Goal: Task Accomplishment & Management: Complete application form

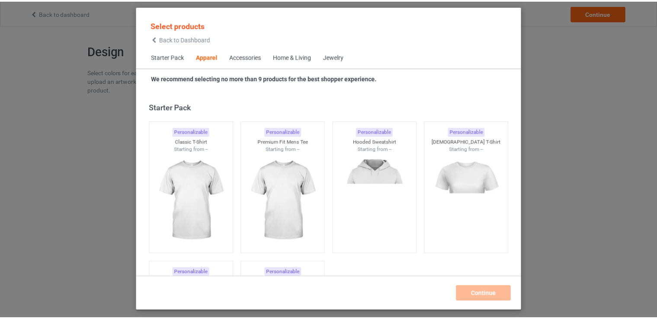
scroll to position [322, 0]
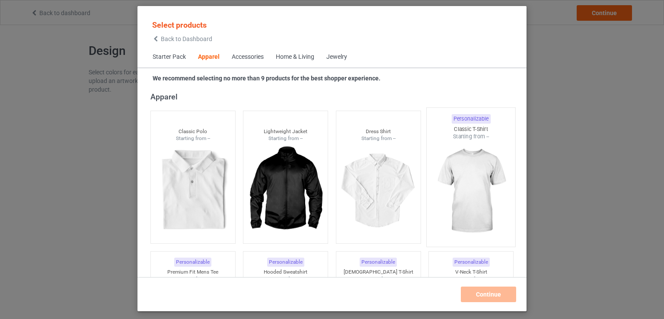
click at [464, 189] on img at bounding box center [471, 192] width 81 height 102
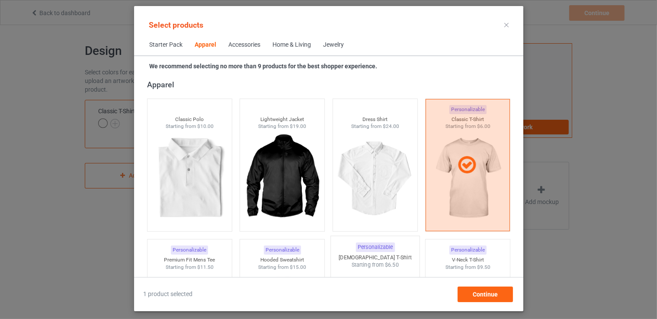
scroll to position [452, 0]
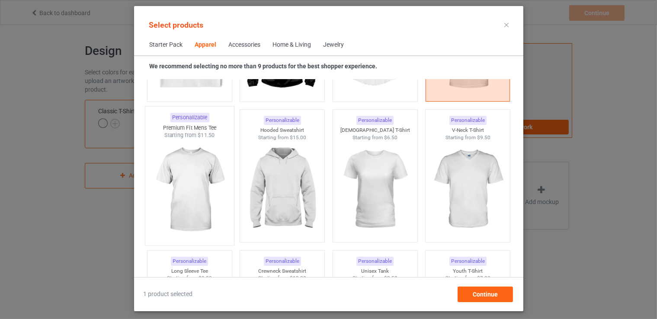
click at [213, 177] on img at bounding box center [189, 190] width 81 height 102
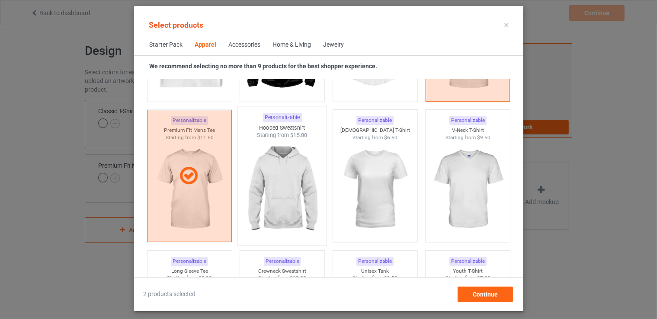
click at [263, 178] on img at bounding box center [281, 190] width 81 height 102
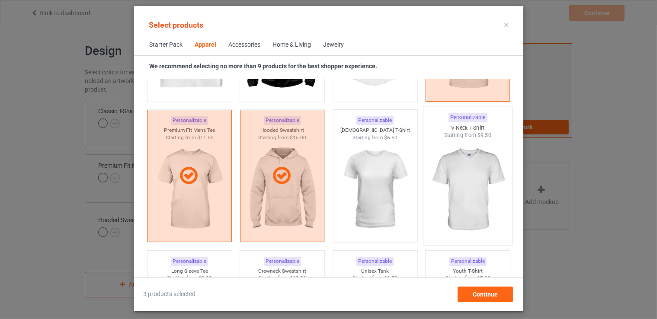
drag, startPoint x: 370, startPoint y: 174, endPoint x: 466, endPoint y: 172, distance: 95.6
click at [371, 174] on img at bounding box center [374, 189] width 77 height 97
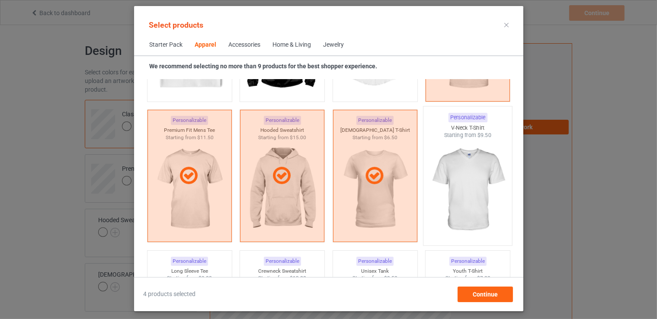
click at [466, 172] on img at bounding box center [467, 190] width 81 height 102
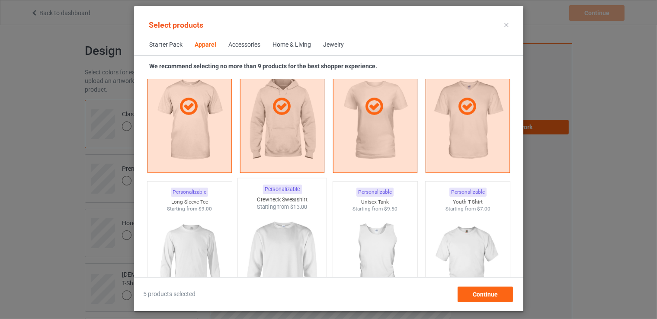
scroll to position [581, 0]
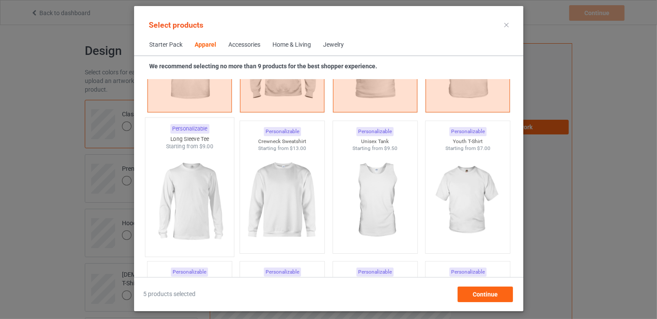
click at [207, 193] on img at bounding box center [189, 202] width 81 height 102
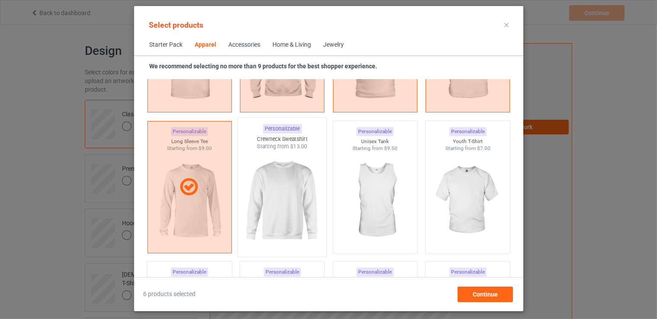
click at [268, 188] on img at bounding box center [281, 202] width 81 height 102
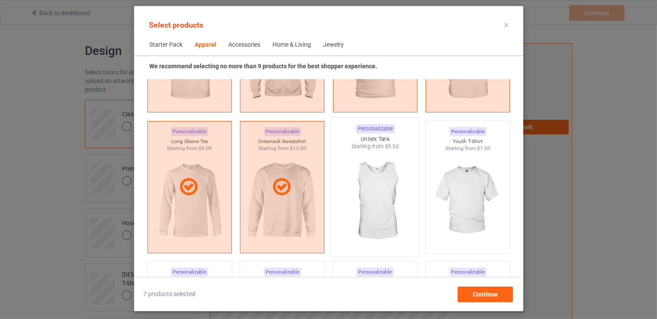
click at [397, 192] on img at bounding box center [374, 202] width 81 height 102
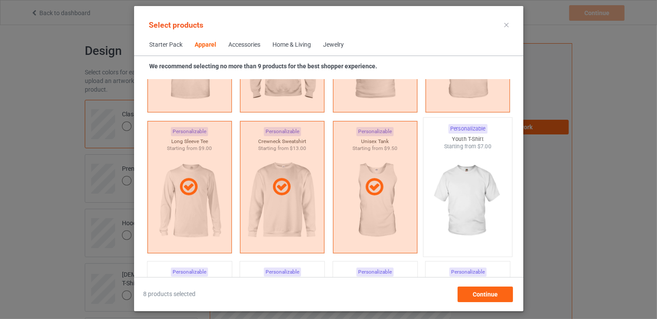
click at [475, 187] on img at bounding box center [467, 202] width 81 height 102
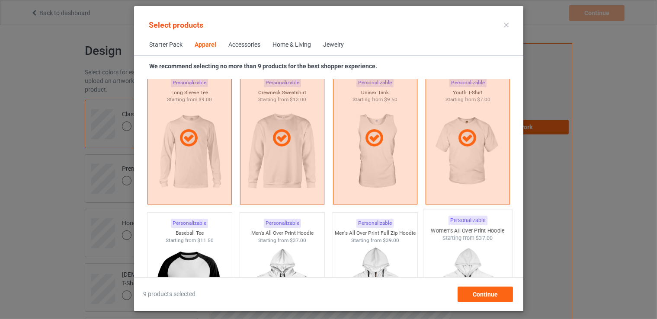
scroll to position [754, 0]
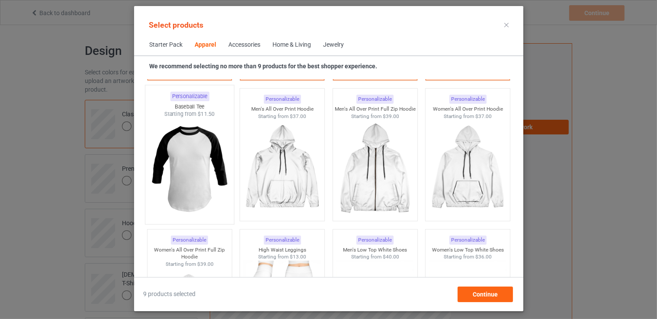
click at [186, 180] on img at bounding box center [189, 169] width 81 height 102
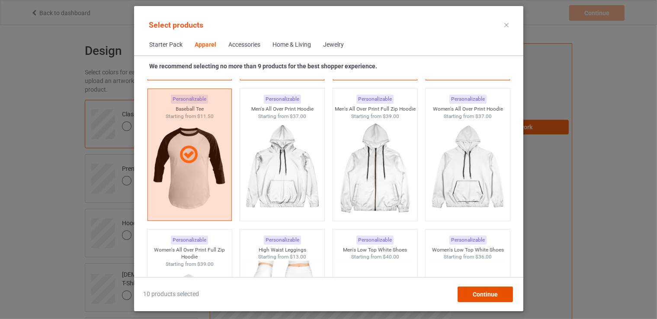
click at [476, 293] on span "Continue" at bounding box center [484, 294] width 25 height 7
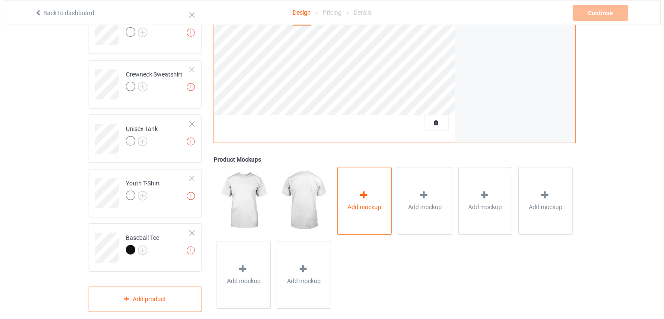
scroll to position [378, 0]
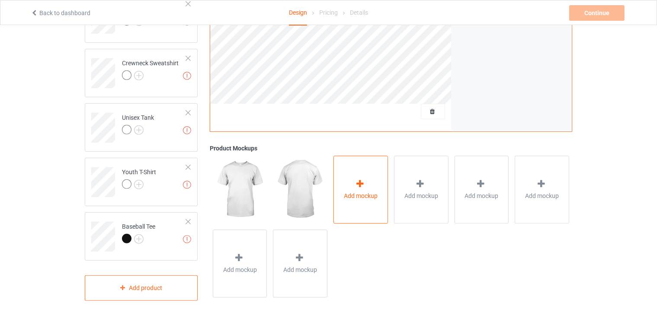
click at [358, 167] on div "Add mockup" at bounding box center [360, 190] width 54 height 68
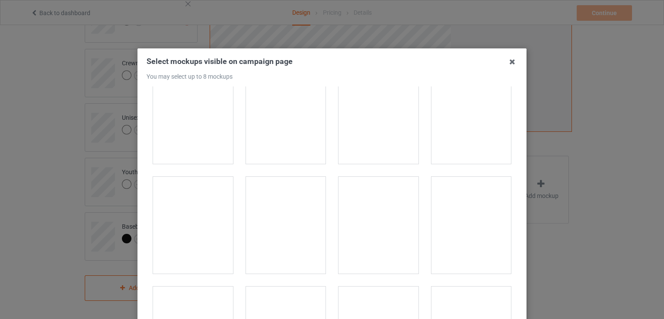
scroll to position [649, 0]
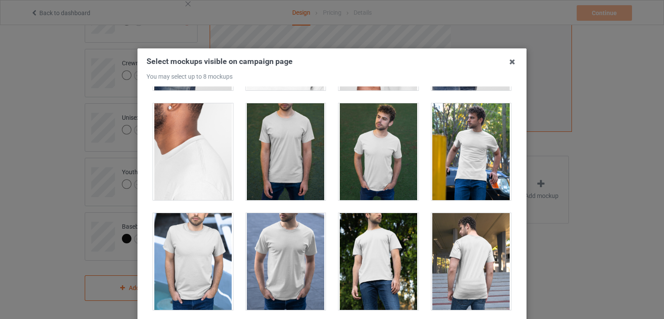
click at [446, 160] on div at bounding box center [472, 151] width 80 height 97
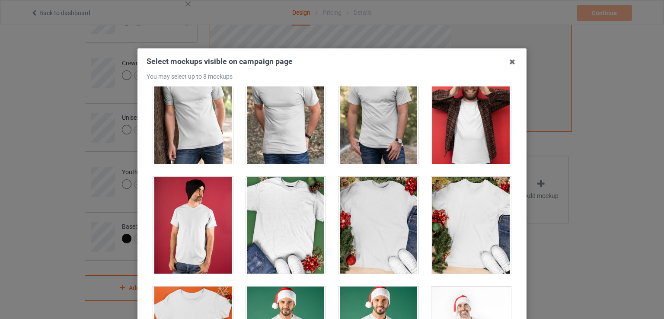
scroll to position [1254, 0]
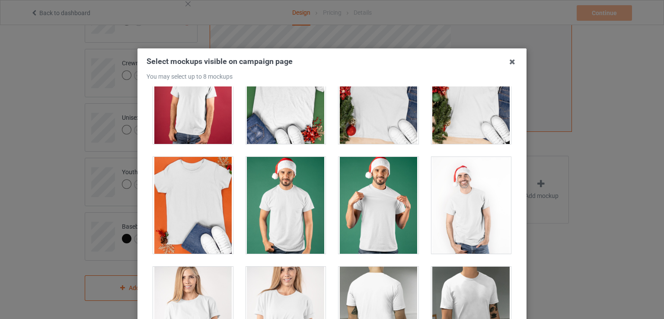
click at [396, 206] on div at bounding box center [379, 205] width 80 height 97
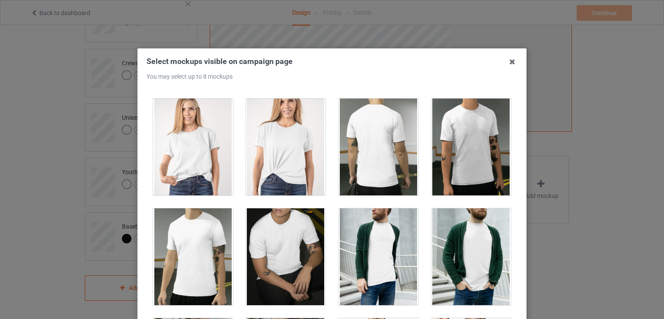
scroll to position [1471, 0]
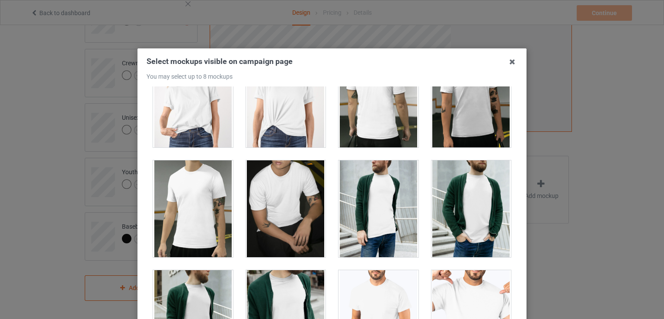
click at [268, 128] on div at bounding box center [286, 99] width 80 height 97
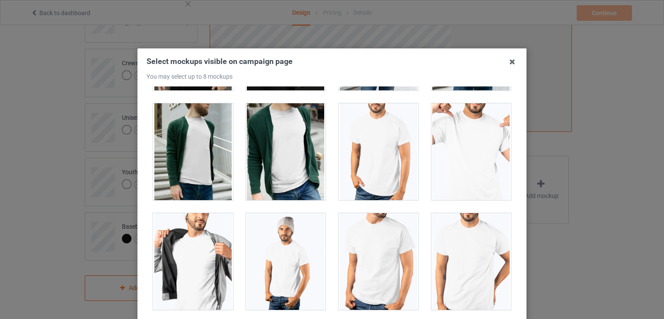
scroll to position [1600, 0]
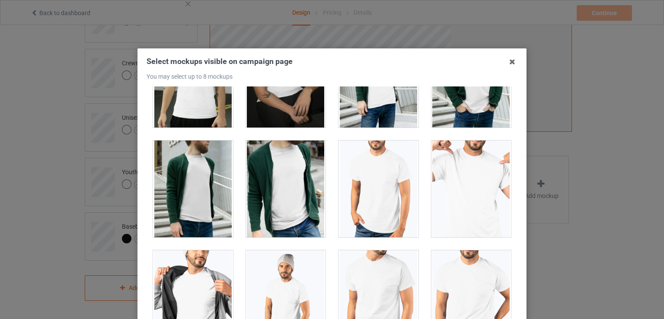
click at [439, 192] on div at bounding box center [472, 189] width 80 height 97
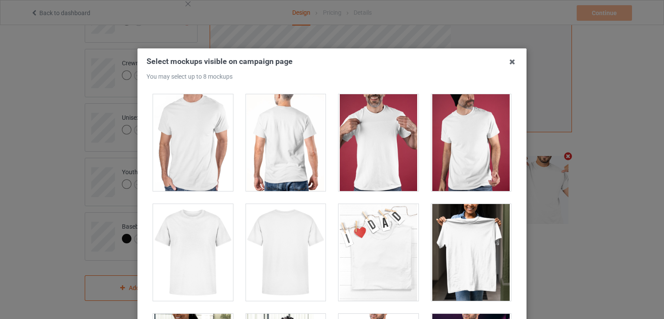
scroll to position [3720, 0]
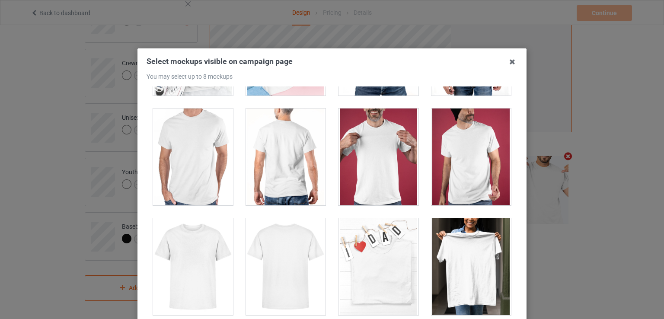
click at [458, 250] on div at bounding box center [472, 266] width 80 height 97
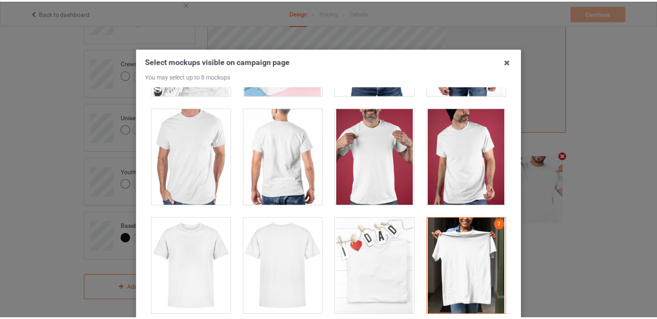
scroll to position [111, 0]
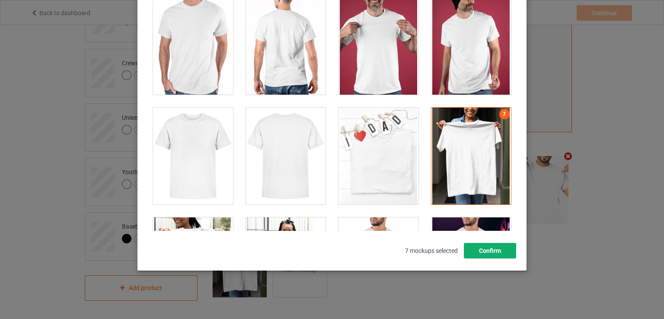
click at [506, 254] on button "Confirm" at bounding box center [490, 251] width 52 height 16
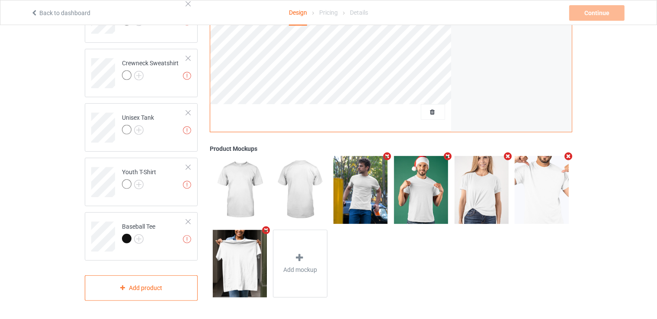
scroll to position [162, 0]
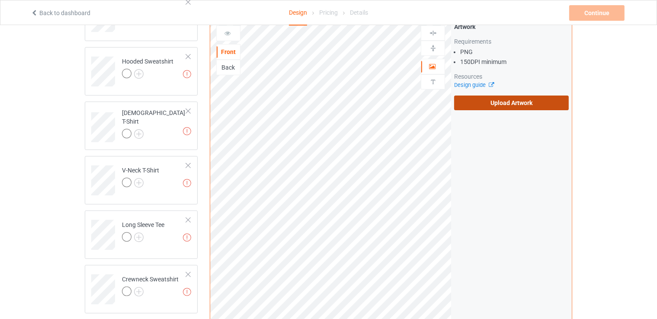
click at [506, 106] on label "Upload Artwork" at bounding box center [511, 103] width 115 height 15
click at [0, 0] on input "Upload Artwork" at bounding box center [0, 0] width 0 height 0
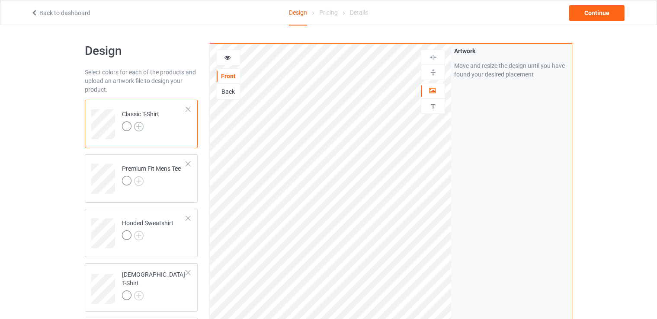
click at [140, 127] on img at bounding box center [139, 127] width 10 height 10
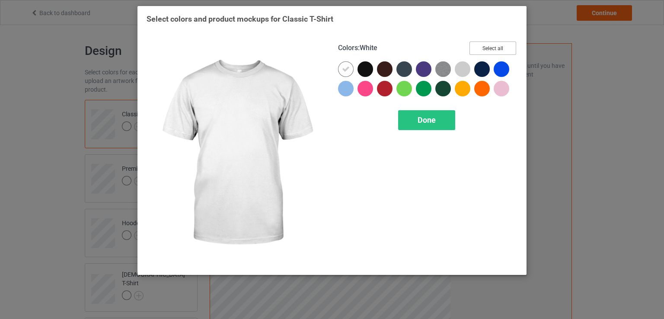
click at [495, 47] on button "Select all" at bounding box center [493, 48] width 47 height 13
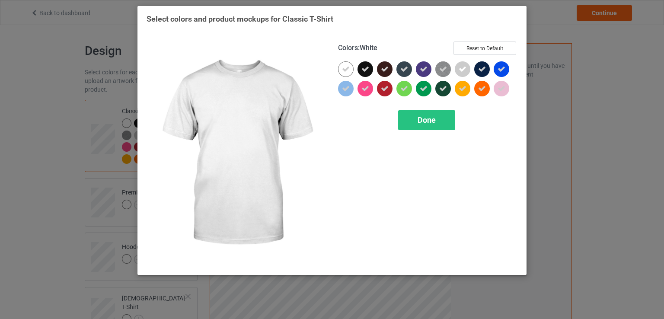
click at [346, 69] on icon at bounding box center [346, 69] width 8 height 8
click at [346, 69] on div at bounding box center [346, 69] width 16 height 16
click at [424, 123] on span "Done" at bounding box center [427, 119] width 18 height 9
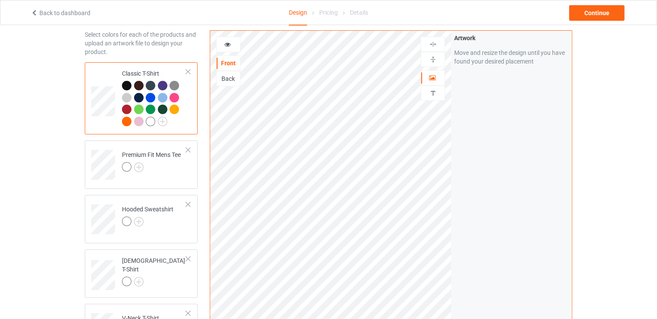
scroll to position [87, 0]
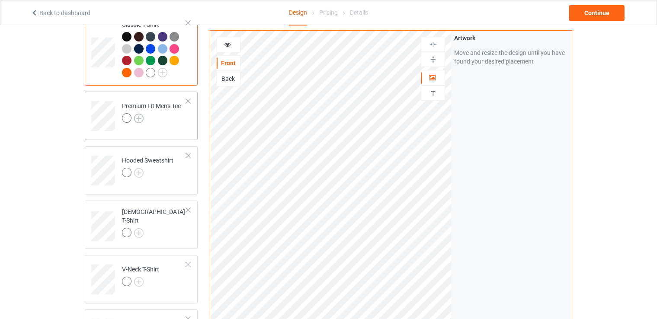
click at [138, 118] on img at bounding box center [139, 119] width 10 height 10
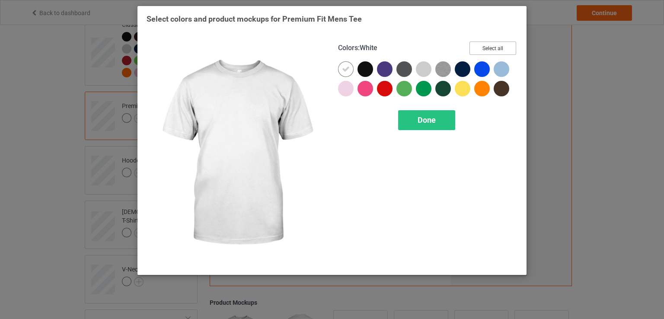
click at [489, 43] on button "Select all" at bounding box center [493, 48] width 47 height 13
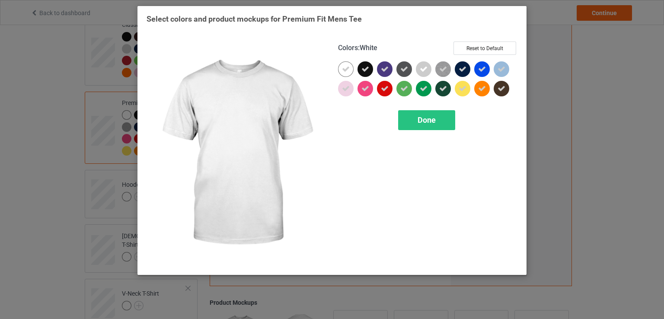
click at [341, 68] on div at bounding box center [346, 69] width 16 height 16
click at [342, 68] on div at bounding box center [346, 69] width 16 height 16
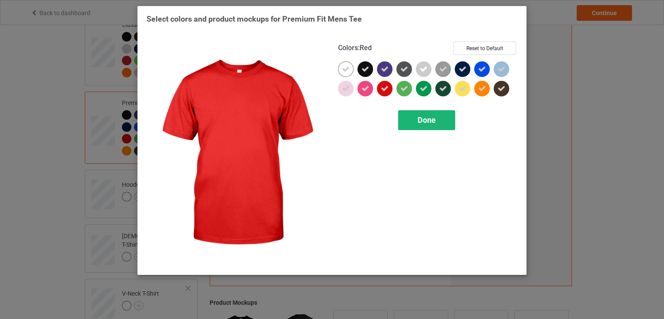
click at [424, 126] on div "Done" at bounding box center [426, 120] width 57 height 20
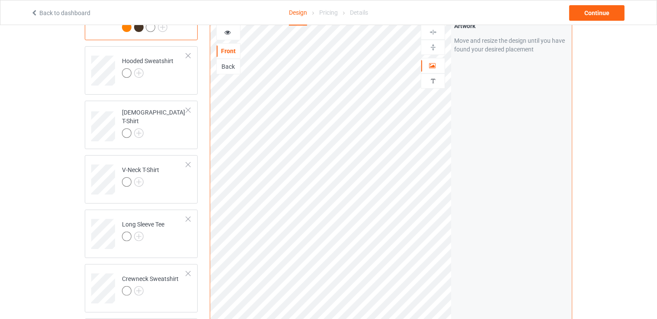
scroll to position [216, 0]
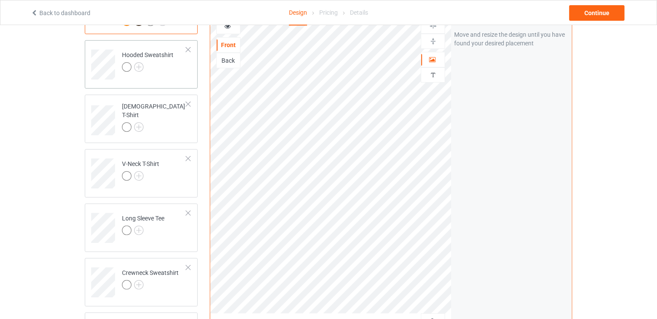
click at [141, 71] on link at bounding box center [139, 67] width 10 height 7
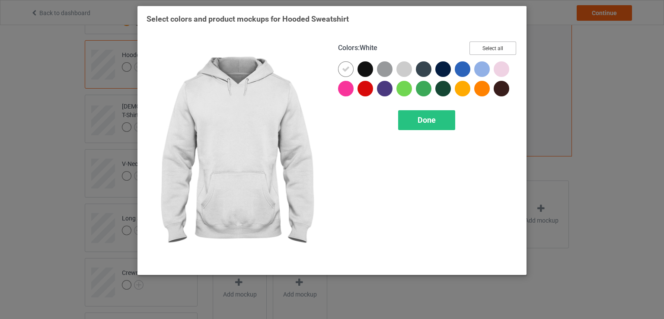
click at [497, 44] on button "Select all" at bounding box center [493, 48] width 47 height 13
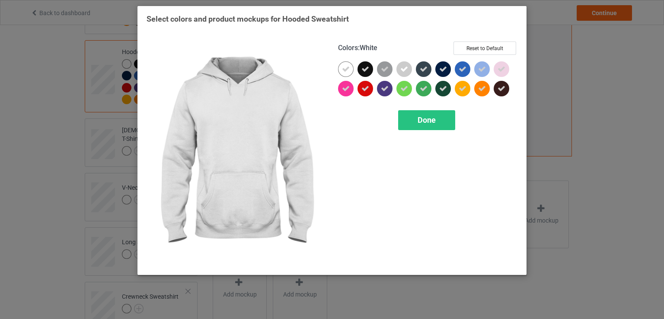
click at [343, 68] on icon at bounding box center [346, 69] width 8 height 8
click at [343, 68] on div at bounding box center [346, 69] width 16 height 16
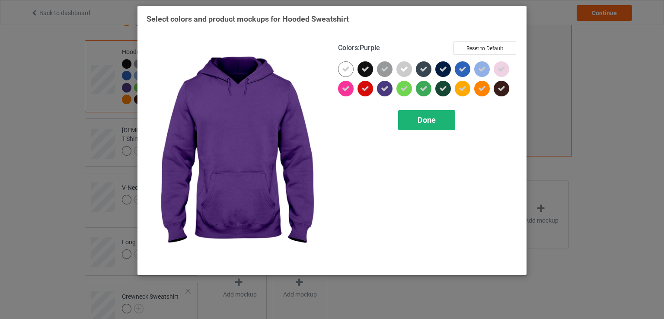
click at [423, 118] on span "Done" at bounding box center [427, 119] width 18 height 9
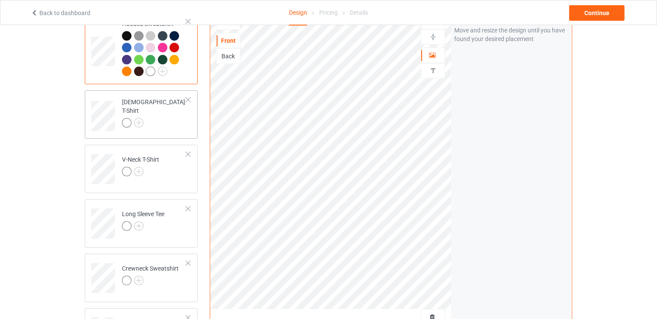
scroll to position [260, 0]
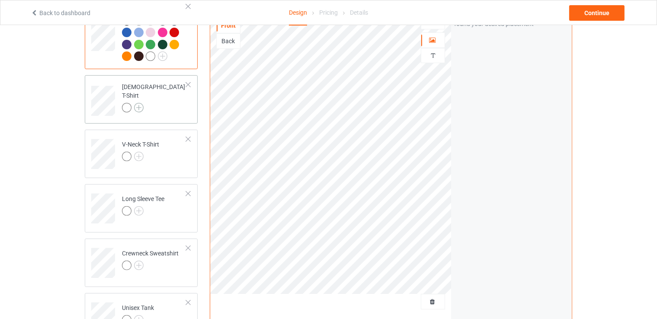
click at [138, 103] on img at bounding box center [139, 108] width 10 height 10
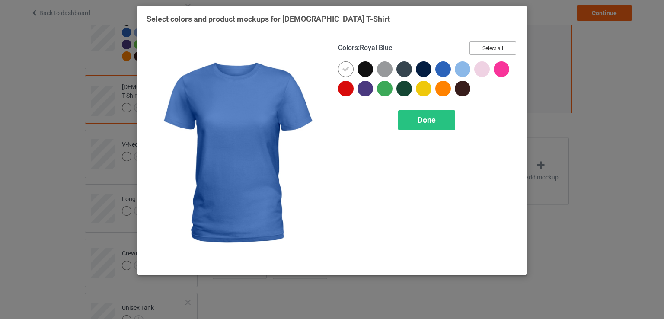
click at [484, 47] on button "Select all" at bounding box center [493, 48] width 47 height 13
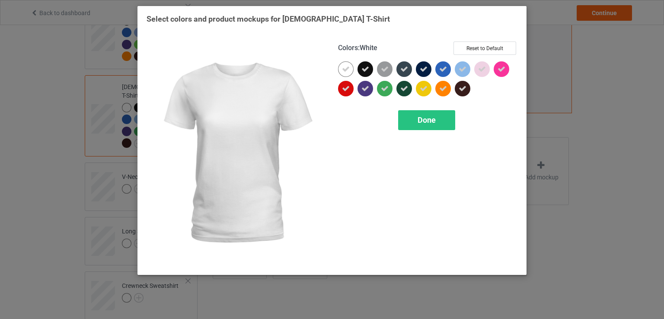
click at [344, 66] on icon at bounding box center [346, 69] width 8 height 8
click at [344, 66] on div at bounding box center [346, 69] width 16 height 16
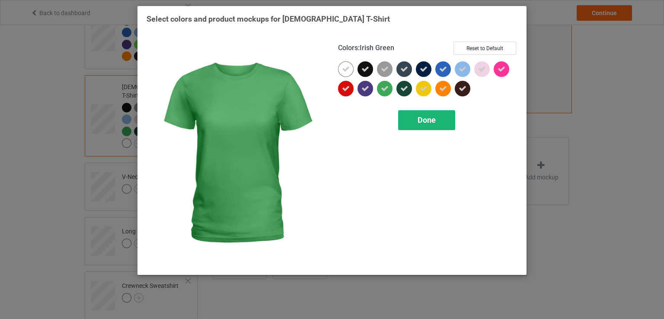
click at [408, 119] on div "Done" at bounding box center [426, 120] width 57 height 20
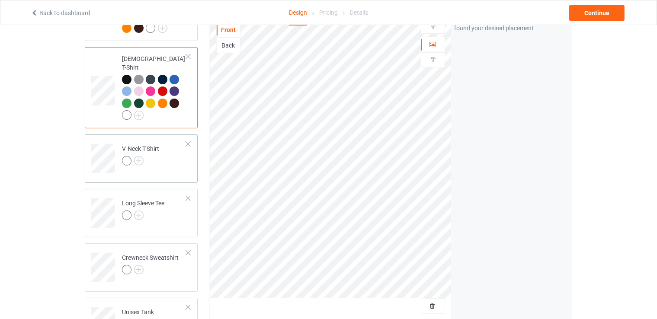
scroll to position [303, 0]
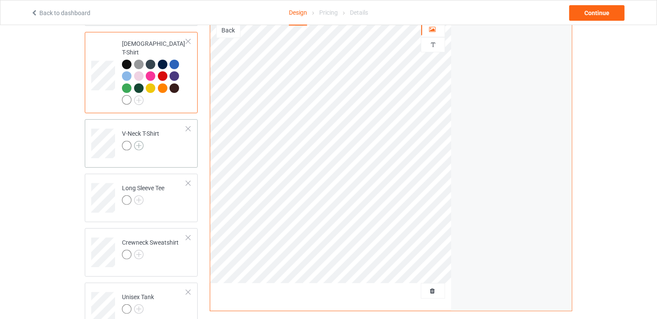
click at [137, 141] on img at bounding box center [139, 146] width 10 height 10
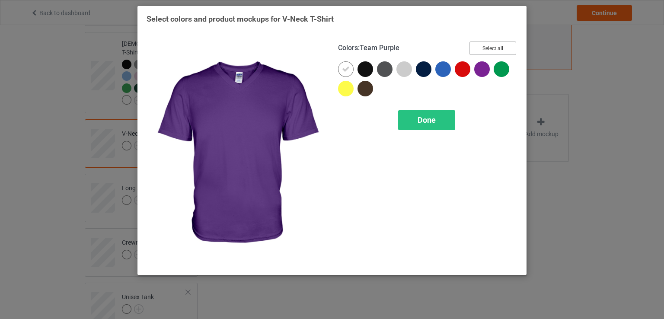
click at [481, 44] on button "Select all" at bounding box center [493, 48] width 47 height 13
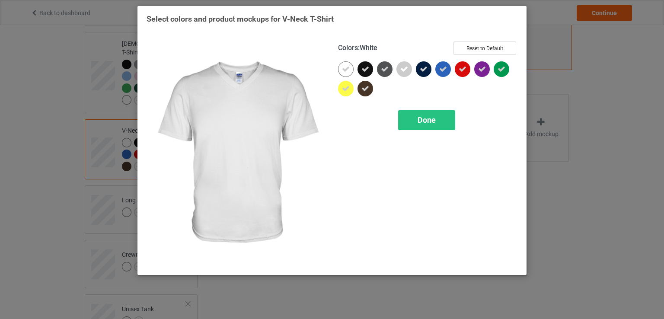
click at [344, 68] on icon at bounding box center [346, 69] width 8 height 8
click at [344, 68] on div at bounding box center [346, 69] width 16 height 16
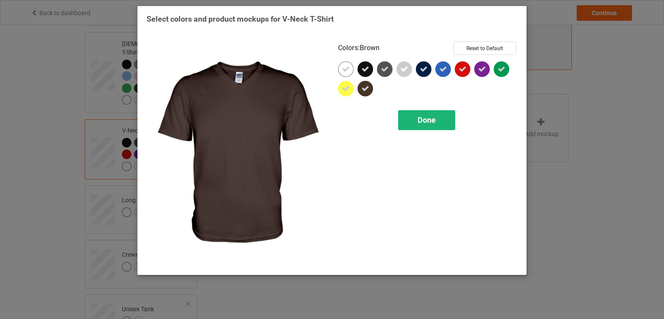
click at [436, 127] on div "Done" at bounding box center [426, 120] width 57 height 20
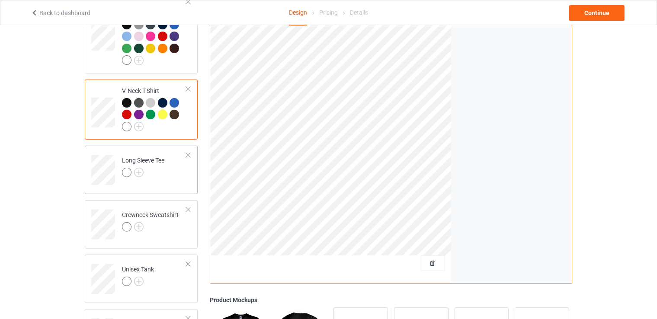
scroll to position [389, 0]
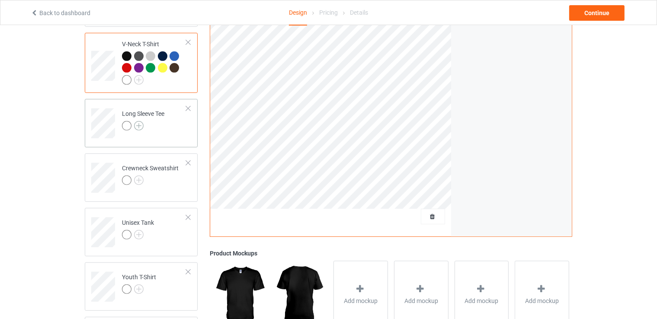
click at [137, 121] on img at bounding box center [139, 126] width 10 height 10
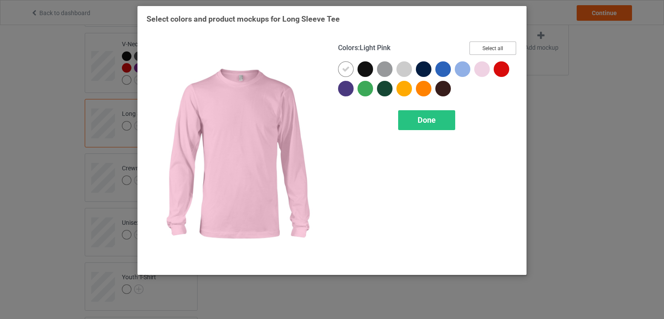
click at [484, 54] on button "Select all" at bounding box center [493, 48] width 47 height 13
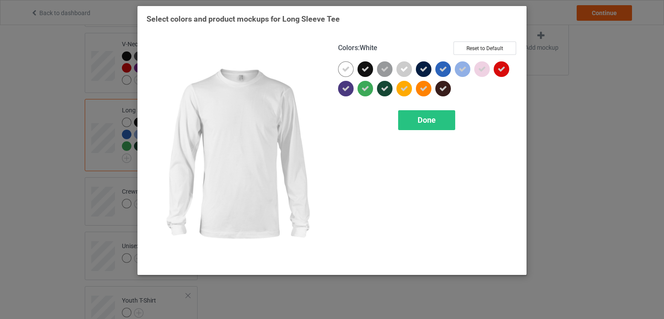
click at [344, 68] on icon at bounding box center [346, 69] width 8 height 8
click at [344, 68] on div at bounding box center [346, 69] width 16 height 16
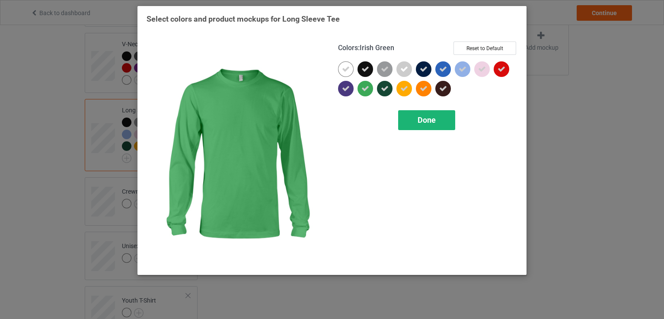
click at [417, 120] on div "Done" at bounding box center [426, 120] width 57 height 20
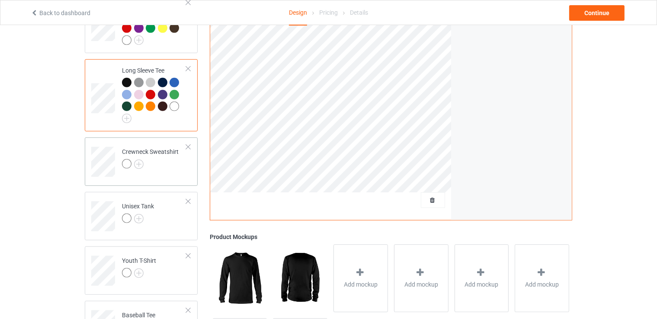
scroll to position [476, 0]
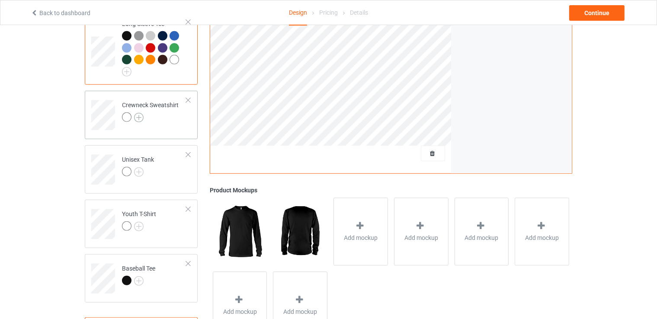
click at [139, 113] on img at bounding box center [139, 118] width 10 height 10
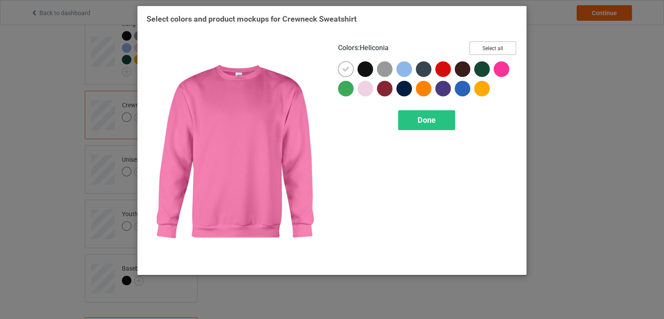
click at [496, 50] on button "Select all" at bounding box center [493, 48] width 47 height 13
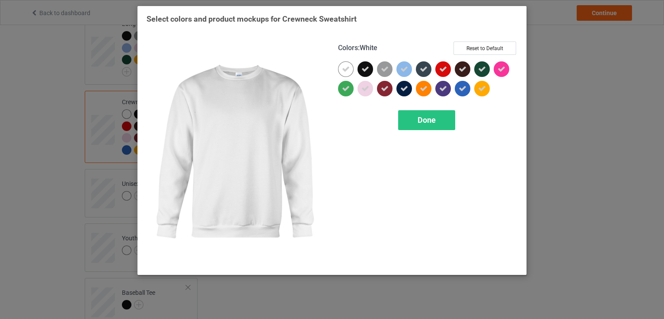
click at [346, 70] on icon at bounding box center [346, 69] width 8 height 8
click at [346, 70] on div at bounding box center [346, 69] width 16 height 16
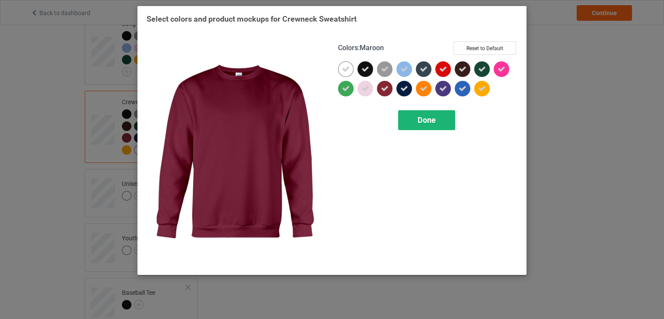
click at [415, 116] on div "Done" at bounding box center [426, 120] width 57 height 20
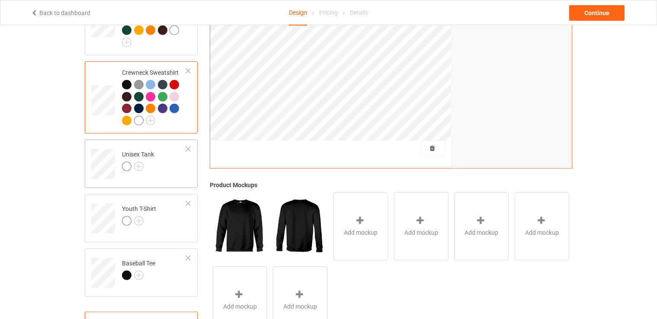
scroll to position [533, 0]
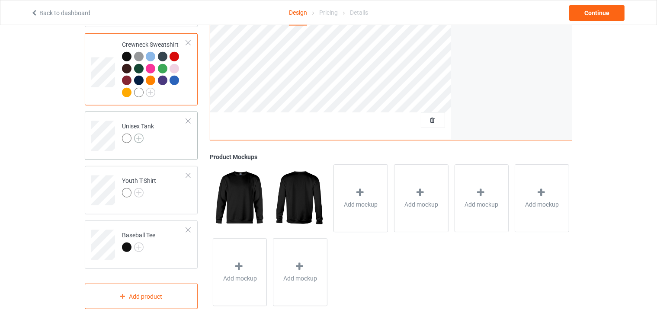
click at [139, 134] on img at bounding box center [139, 139] width 10 height 10
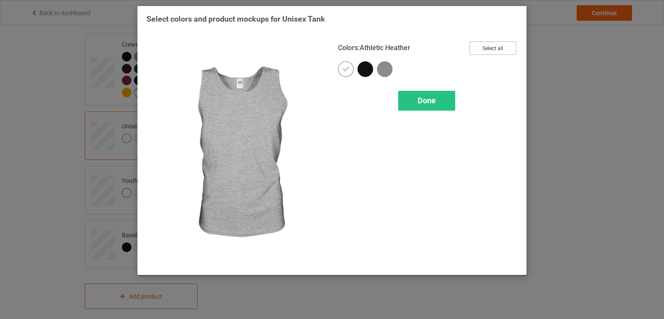
click at [491, 47] on button "Select all" at bounding box center [493, 48] width 47 height 13
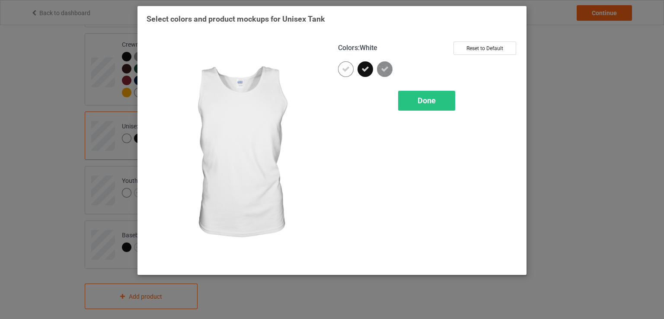
click at [343, 68] on icon at bounding box center [346, 69] width 8 height 8
click at [344, 68] on div at bounding box center [346, 69] width 16 height 16
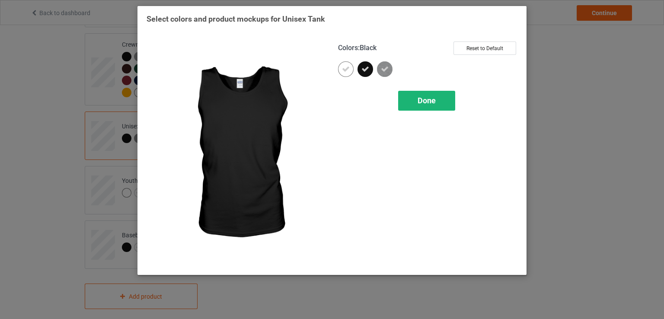
click at [436, 106] on div "Done" at bounding box center [426, 101] width 57 height 20
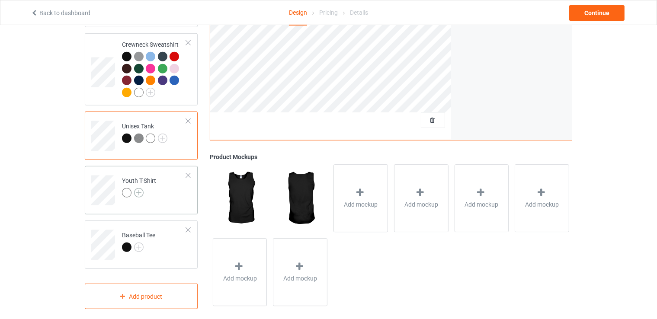
click at [135, 188] on img at bounding box center [139, 193] width 10 height 10
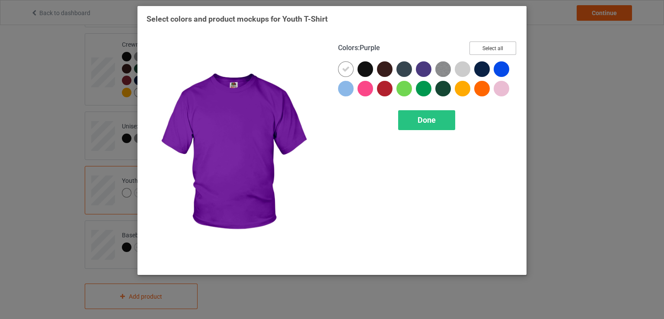
click at [502, 46] on button "Select all" at bounding box center [493, 48] width 47 height 13
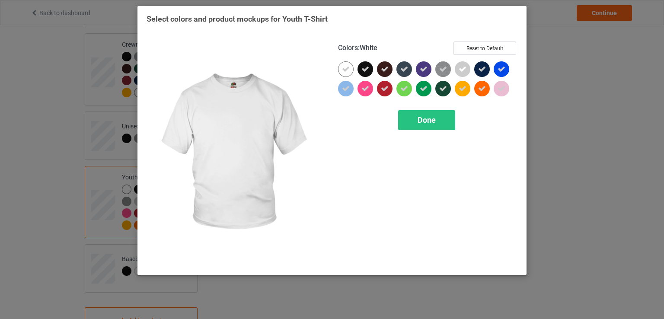
click at [348, 71] on icon at bounding box center [346, 69] width 8 height 8
click at [348, 71] on div at bounding box center [346, 69] width 16 height 16
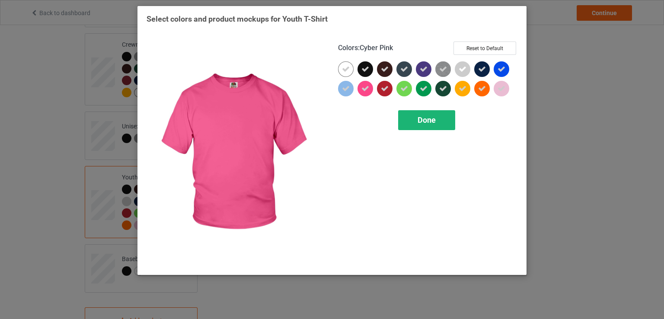
click at [417, 120] on div "Done" at bounding box center [426, 120] width 57 height 20
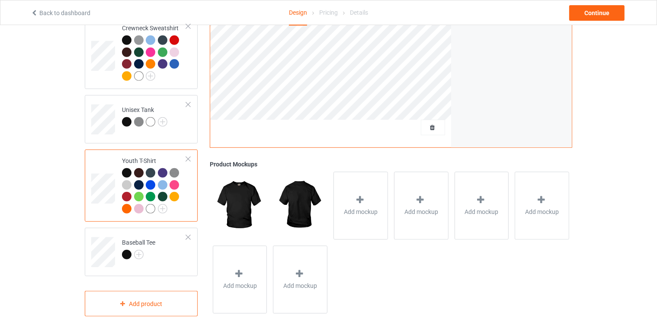
scroll to position [557, 0]
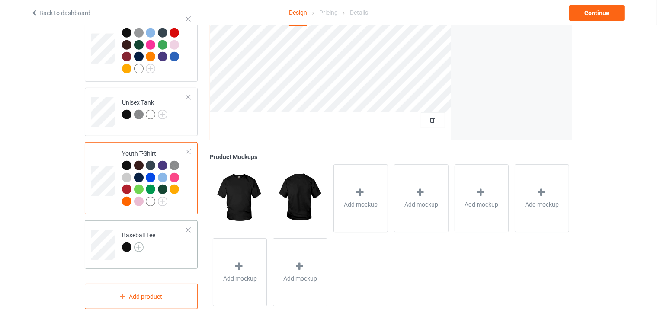
click at [138, 243] on img at bounding box center [139, 248] width 10 height 10
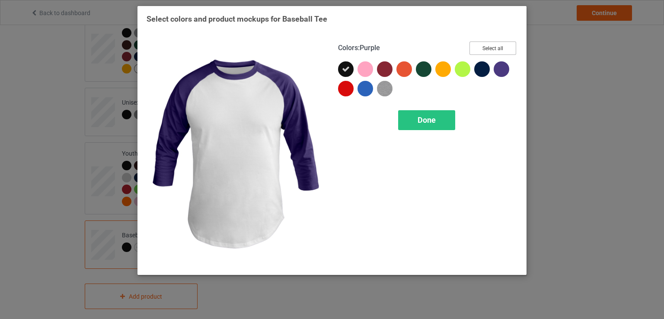
click at [500, 46] on button "Select all" at bounding box center [493, 48] width 47 height 13
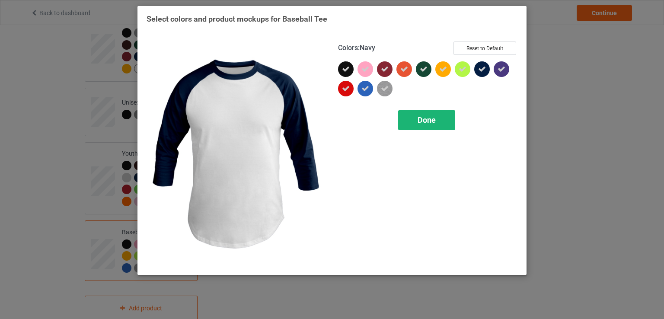
click at [414, 123] on div "Done" at bounding box center [426, 120] width 57 height 20
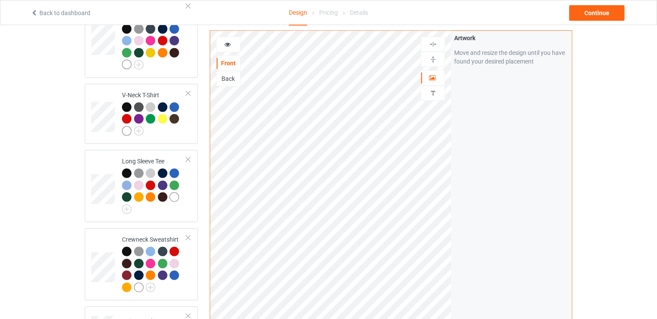
scroll to position [298, 0]
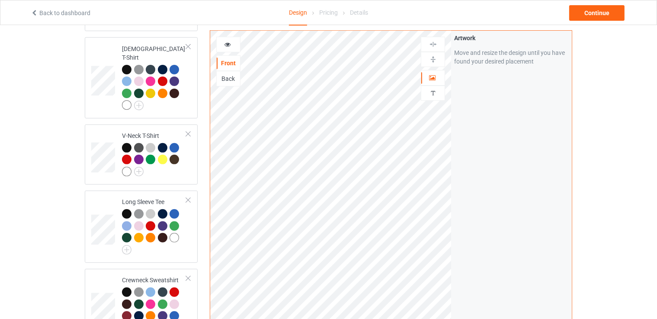
click at [225, 42] on icon at bounding box center [227, 43] width 7 height 6
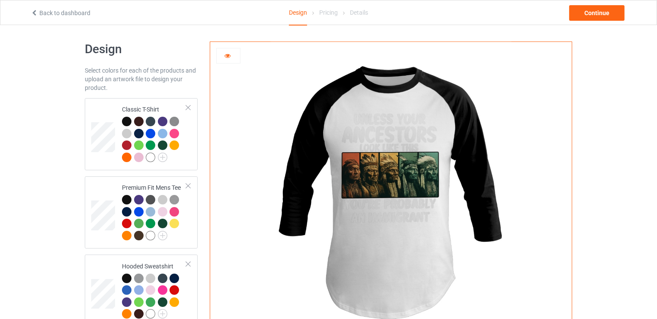
scroll to position [0, 0]
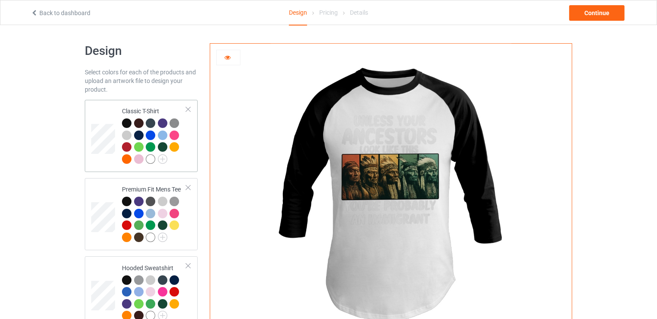
click at [105, 120] on td at bounding box center [104, 135] width 26 height 65
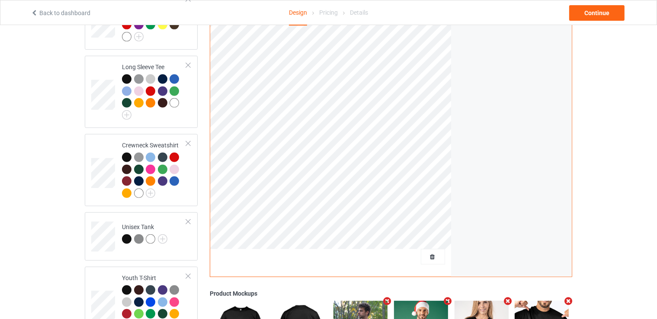
scroll to position [353, 0]
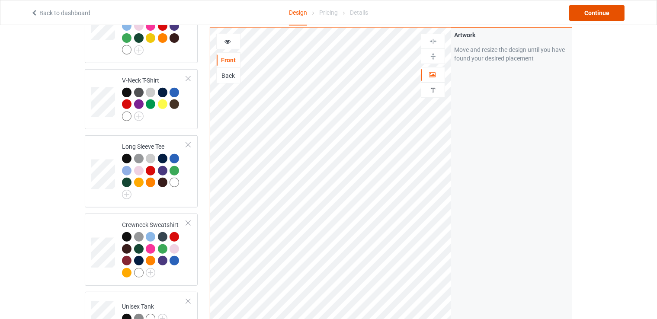
click at [596, 10] on div "Continue" at bounding box center [596, 13] width 55 height 16
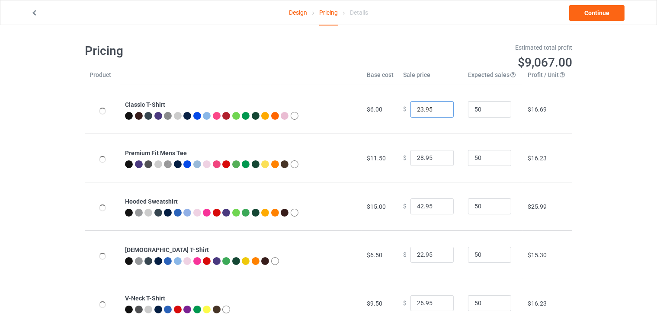
click at [440, 106] on input "23.95" at bounding box center [431, 109] width 43 height 16
type input "24.95"
click at [440, 106] on input "24.95" at bounding box center [431, 109] width 43 height 16
click at [439, 155] on input "29.95" at bounding box center [431, 158] width 43 height 16
type input "30.95"
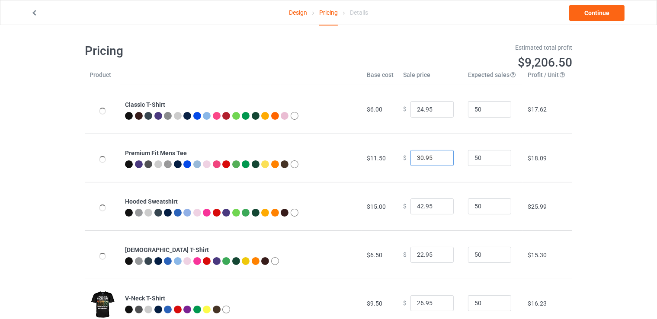
click at [439, 155] on input "30.95" at bounding box center [431, 158] width 43 height 16
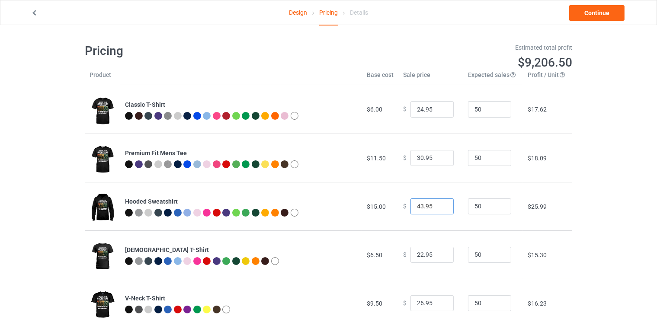
click at [439, 204] on input "43.95" at bounding box center [431, 207] width 43 height 16
type input "44.95"
click at [439, 204] on input "44.95" at bounding box center [431, 207] width 43 height 16
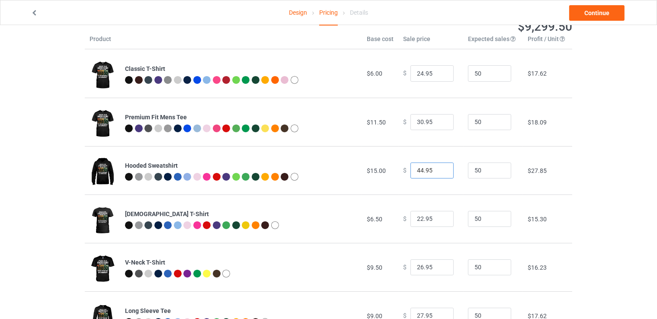
scroll to position [87, 0]
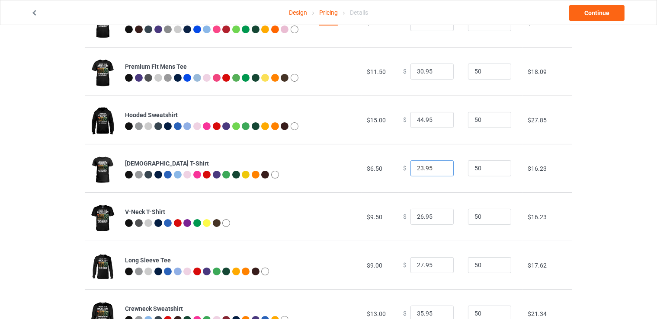
click at [438, 166] on input "23.95" at bounding box center [431, 168] width 43 height 16
type input "24.95"
click at [438, 166] on input "24.95" at bounding box center [431, 168] width 43 height 16
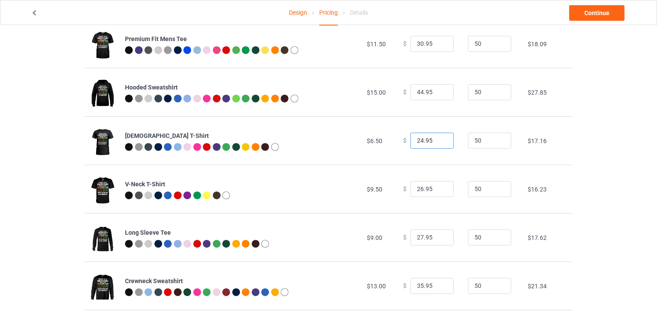
scroll to position [130, 0]
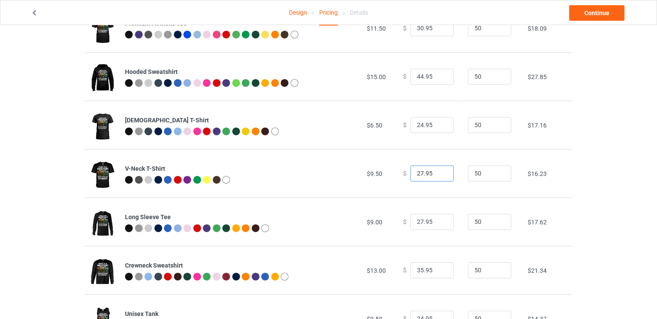
click at [439, 171] on input "27.95" at bounding box center [431, 174] width 43 height 16
type input "28.95"
click at [439, 171] on input "28.95" at bounding box center [431, 174] width 43 height 16
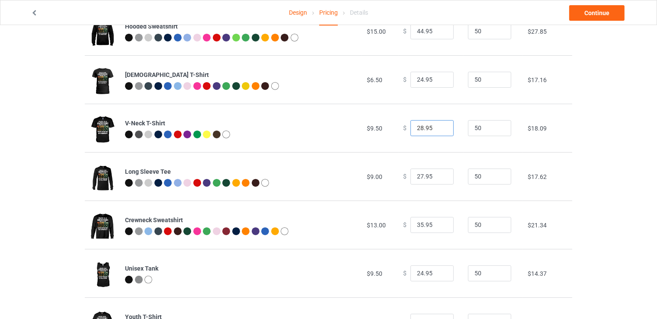
scroll to position [216, 0]
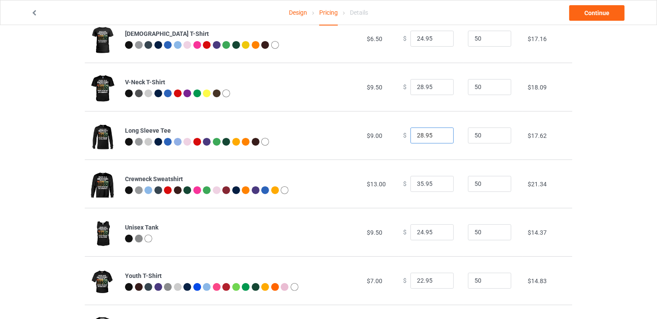
click at [438, 132] on input "28.95" at bounding box center [431, 136] width 43 height 16
type input "29.95"
click at [438, 132] on input "29.95" at bounding box center [431, 136] width 43 height 16
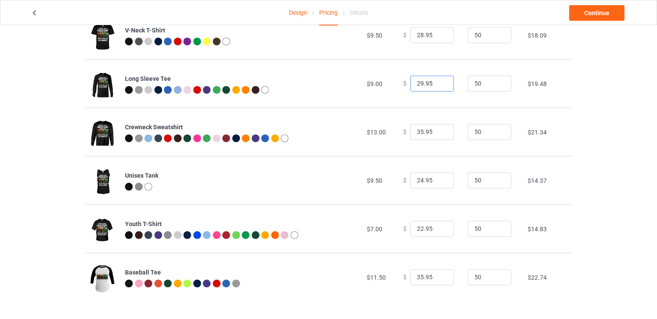
scroll to position [268, 0]
click at [438, 129] on input "36.95" at bounding box center [431, 132] width 43 height 16
type input "37.95"
click at [438, 129] on input "37.95" at bounding box center [431, 132] width 43 height 16
click at [439, 225] on input "23.95" at bounding box center [431, 229] width 43 height 16
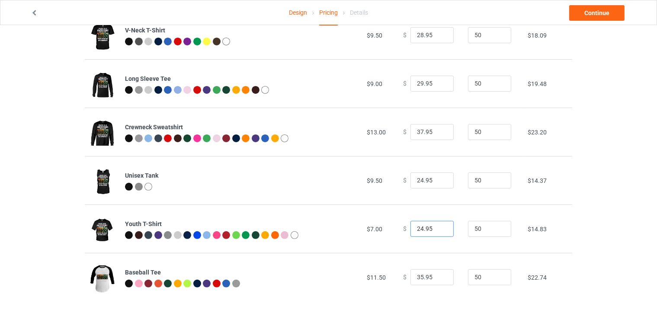
type input "24.95"
click at [439, 225] on input "24.95" at bounding box center [431, 229] width 43 height 16
click at [438, 276] on input "36.95" at bounding box center [431, 277] width 43 height 16
type input "37.95"
click at [438, 276] on input "37.95" at bounding box center [431, 277] width 43 height 16
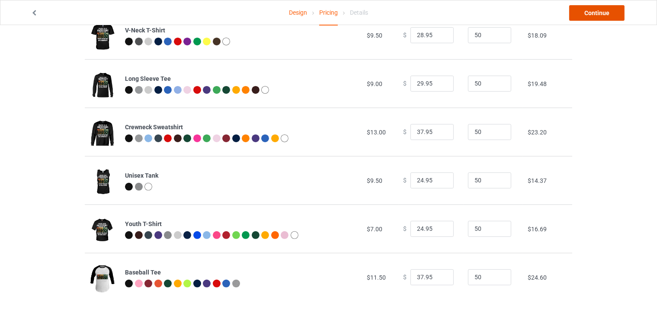
click at [590, 11] on link "Continue" at bounding box center [596, 13] width 55 height 16
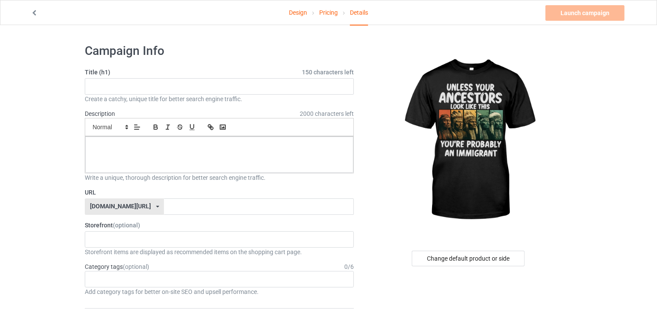
click at [134, 76] on label "Title (h1) 150 characters left" at bounding box center [219, 72] width 269 height 9
click at [127, 85] on input "text" at bounding box center [219, 86] width 269 height 16
paste input "Unless Your Ancestors Look Like This You're Probably An Immigrant"
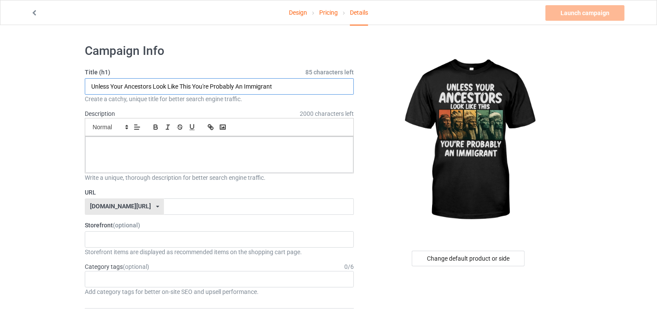
type input "Unless Your Ancestors Look Like This You're Probably An Immigrant"
click at [119, 151] on div at bounding box center [219, 155] width 268 height 36
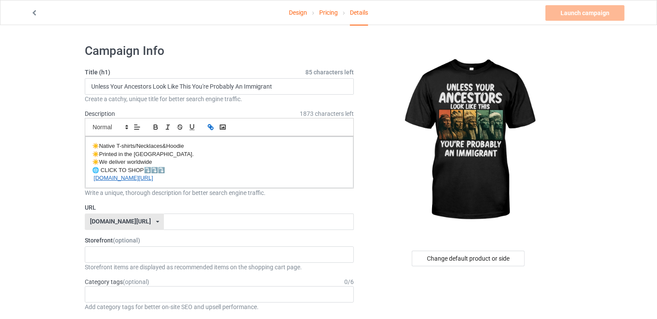
click at [163, 208] on label "URL" at bounding box center [219, 207] width 269 height 9
click at [164, 217] on input "text" at bounding box center [258, 222] width 189 height 16
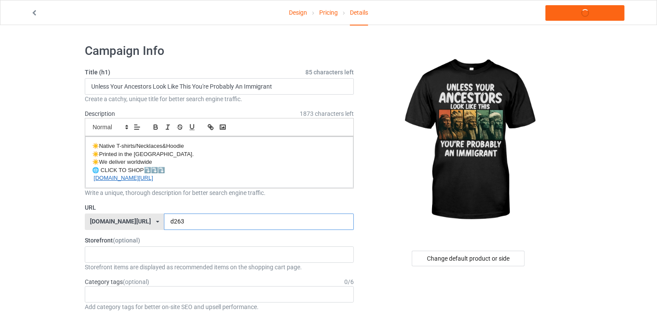
type input "d263"
click at [141, 258] on div "Animals Every-Child-Matters WOLF Blanket Bag Mugs Home Decor Flag 3D 3d-apparel…" at bounding box center [219, 255] width 269 height 16
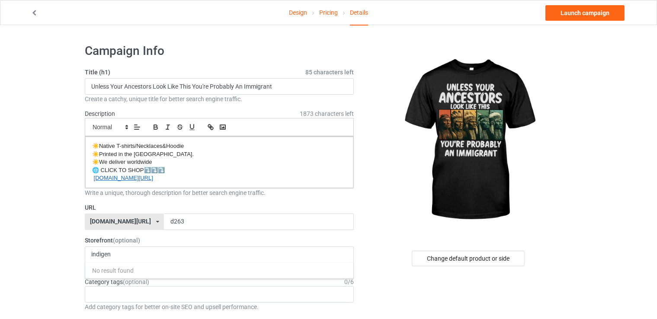
drag, startPoint x: 123, startPoint y: 256, endPoint x: 64, endPoint y: 253, distance: 58.4
click at [122, 253] on input "indigen" at bounding box center [106, 254] width 31 height 7
click at [122, 254] on input "indigen" at bounding box center [106, 254] width 31 height 7
click at [123, 255] on div "indigen No result found" at bounding box center [219, 255] width 269 height 16
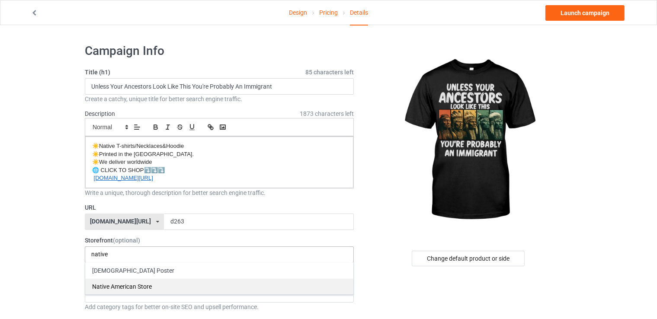
type input "native"
click at [126, 287] on div "Native American Store" at bounding box center [219, 287] width 268 height 16
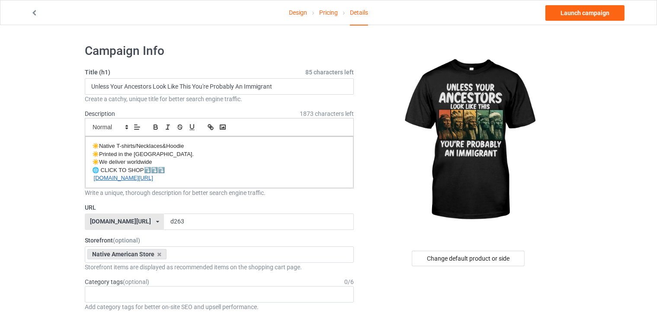
click at [123, 284] on span "(optional)" at bounding box center [136, 282] width 26 height 7
click at [121, 288] on div "Age > [DEMOGRAPHIC_DATA] > 1 Age > [DEMOGRAPHIC_DATA] Months > 1 Month Age > [D…" at bounding box center [219, 294] width 269 height 16
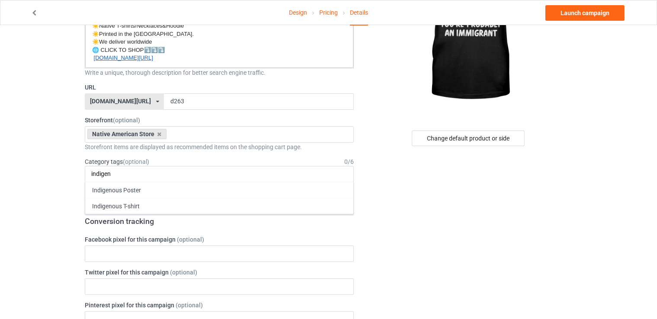
scroll to position [130, 0]
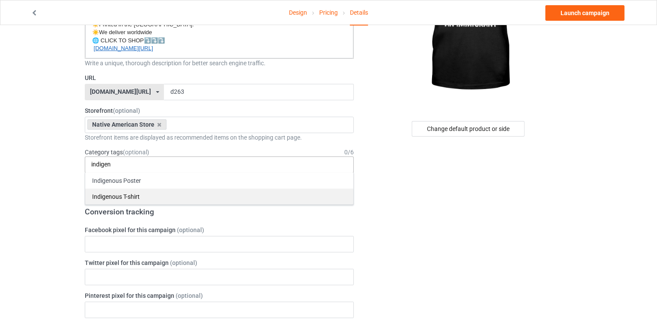
type input "indigen"
click at [143, 189] on div "Indigenous T-shirt" at bounding box center [219, 197] width 268 height 16
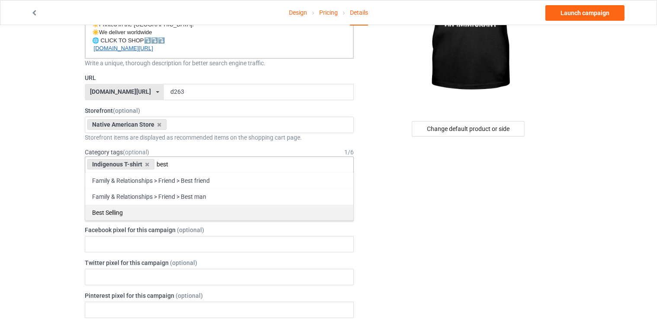
type input "best"
click at [125, 207] on div "Best Selling" at bounding box center [219, 213] width 268 height 16
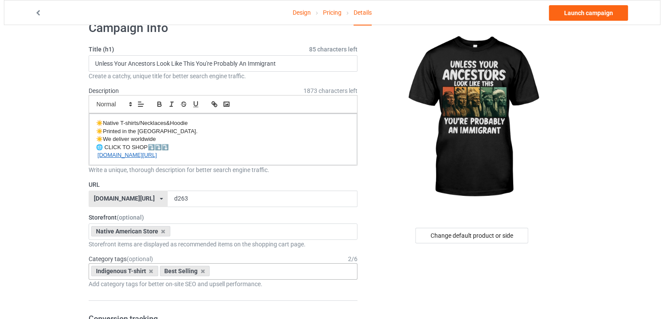
scroll to position [0, 0]
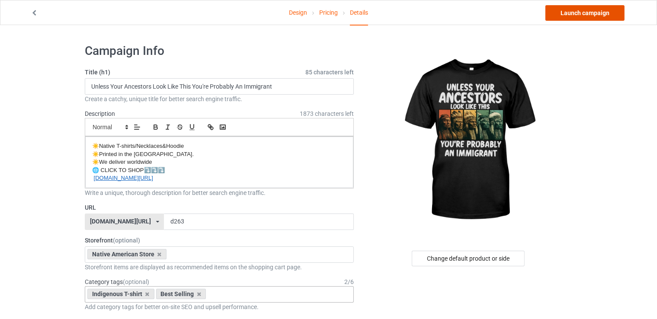
click at [578, 13] on link "Launch campaign" at bounding box center [584, 13] width 79 height 16
